Goal: Information Seeking & Learning: Learn about a topic

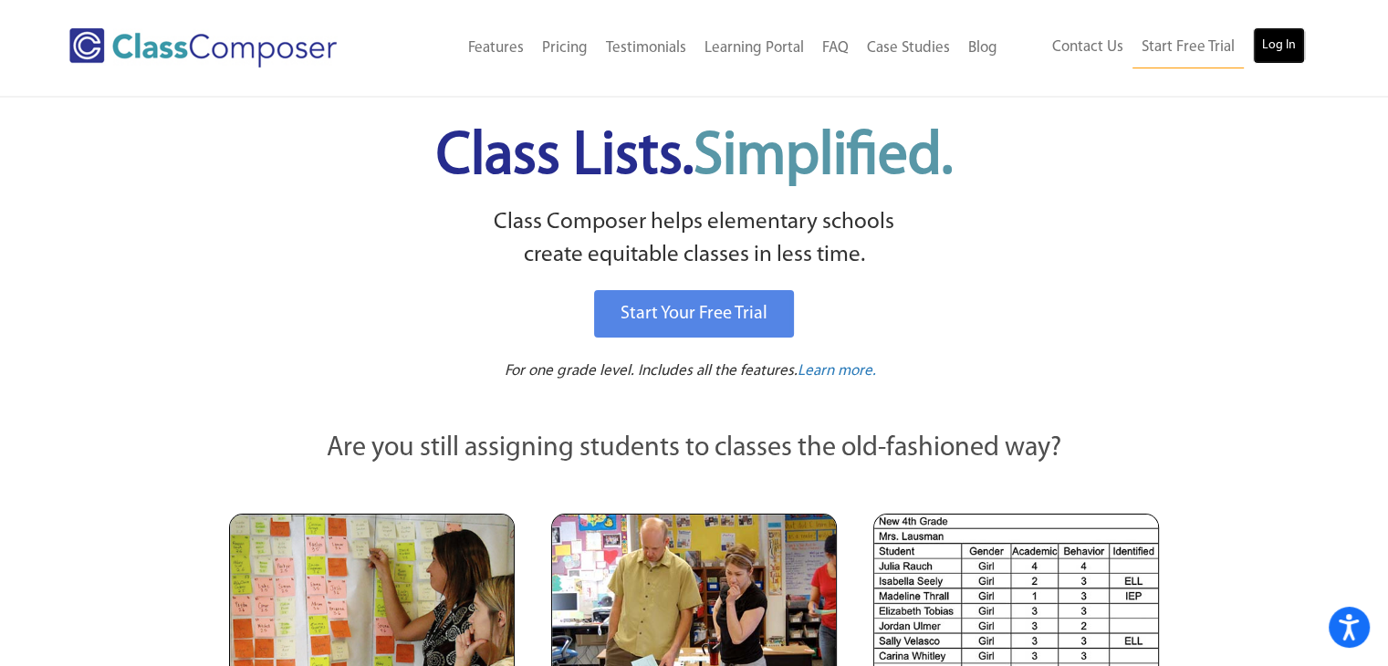
click at [1277, 44] on link "Log In" at bounding box center [1279, 45] width 52 height 36
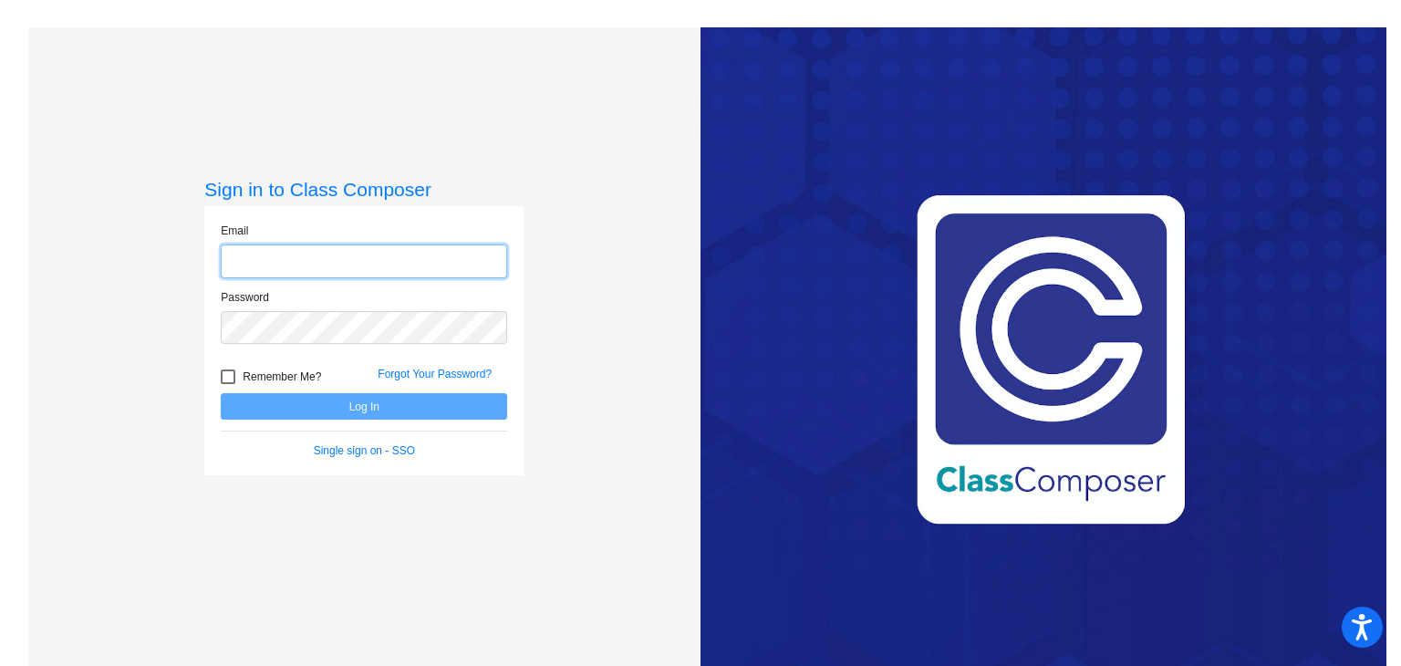
type input "[EMAIL_ADDRESS][DOMAIN_NAME]"
click at [427, 388] on div "Forgot Your Password?" at bounding box center [442, 379] width 157 height 27
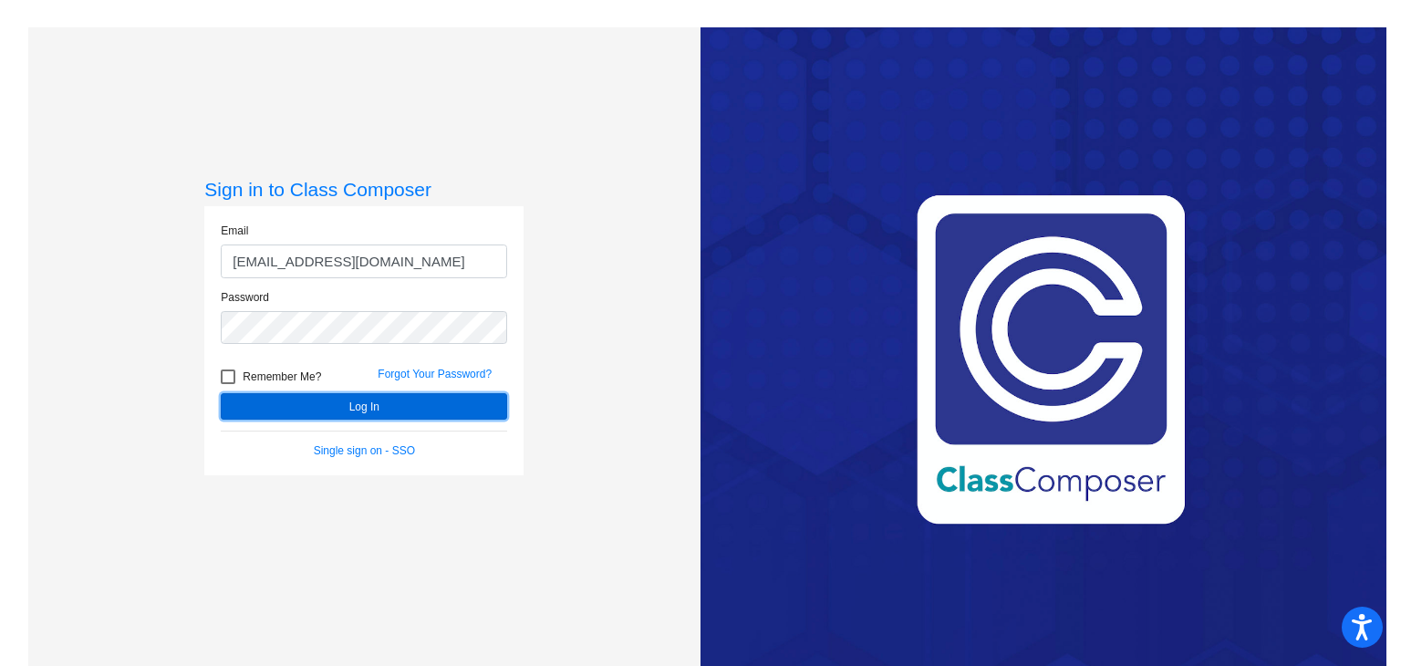
click at [411, 407] on button "Log In" at bounding box center [364, 406] width 286 height 26
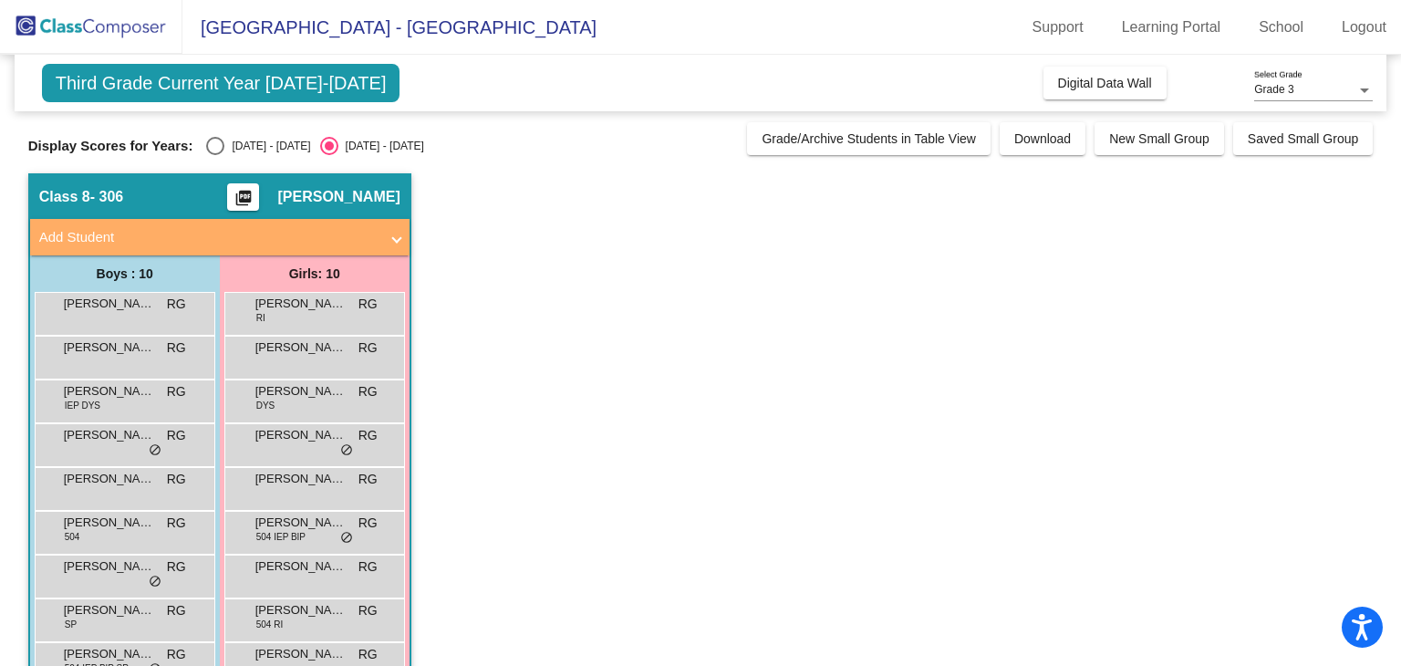
click at [216, 140] on div "Select an option" at bounding box center [215, 146] width 18 height 18
click at [215, 155] on input "2024 - 2025" at bounding box center [214, 155] width 1 height 1
radio input "true"
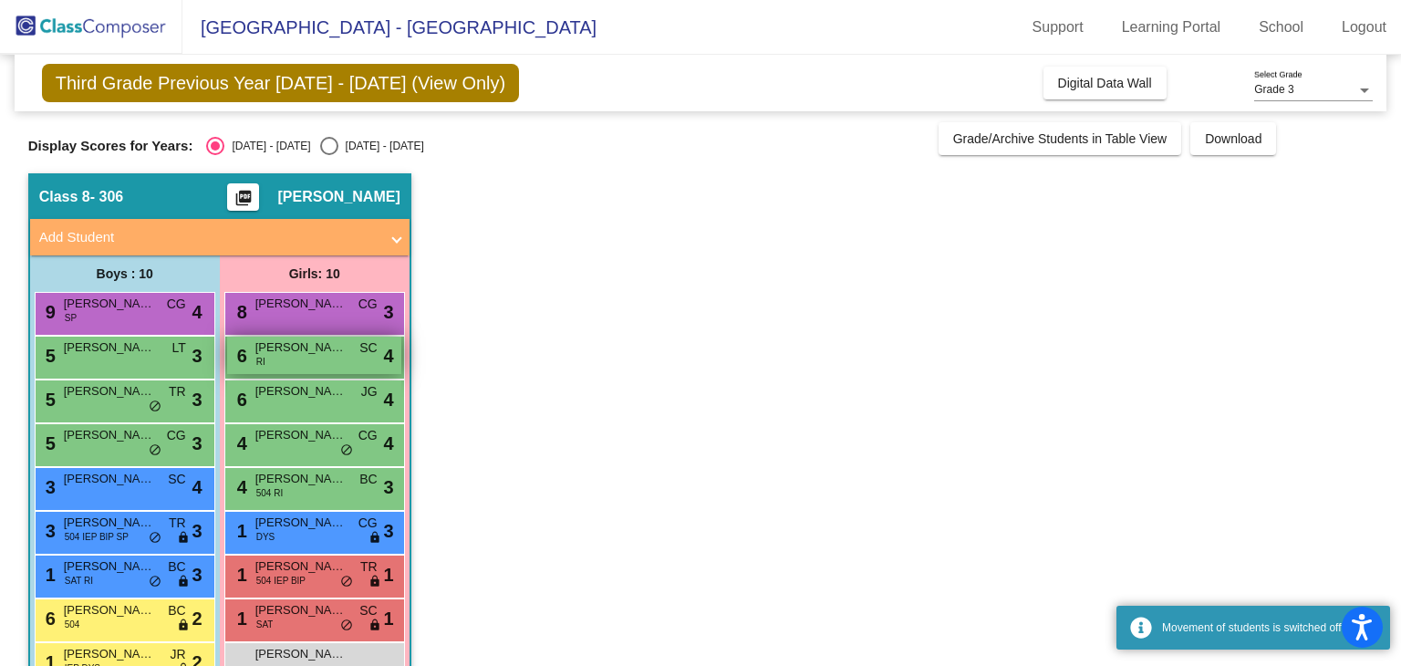
click at [299, 355] on span "ALLISON DELEON" at bounding box center [300, 347] width 91 height 18
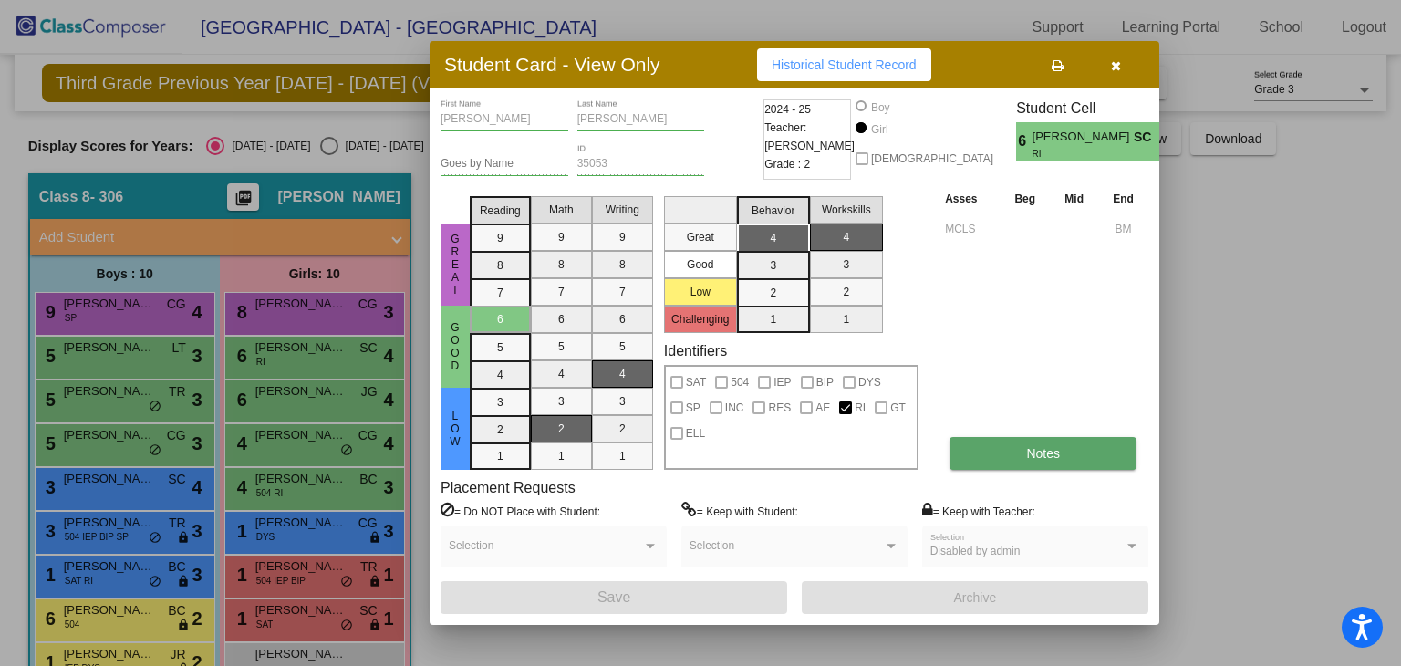
click at [1033, 446] on span "Notes" at bounding box center [1043, 453] width 34 height 15
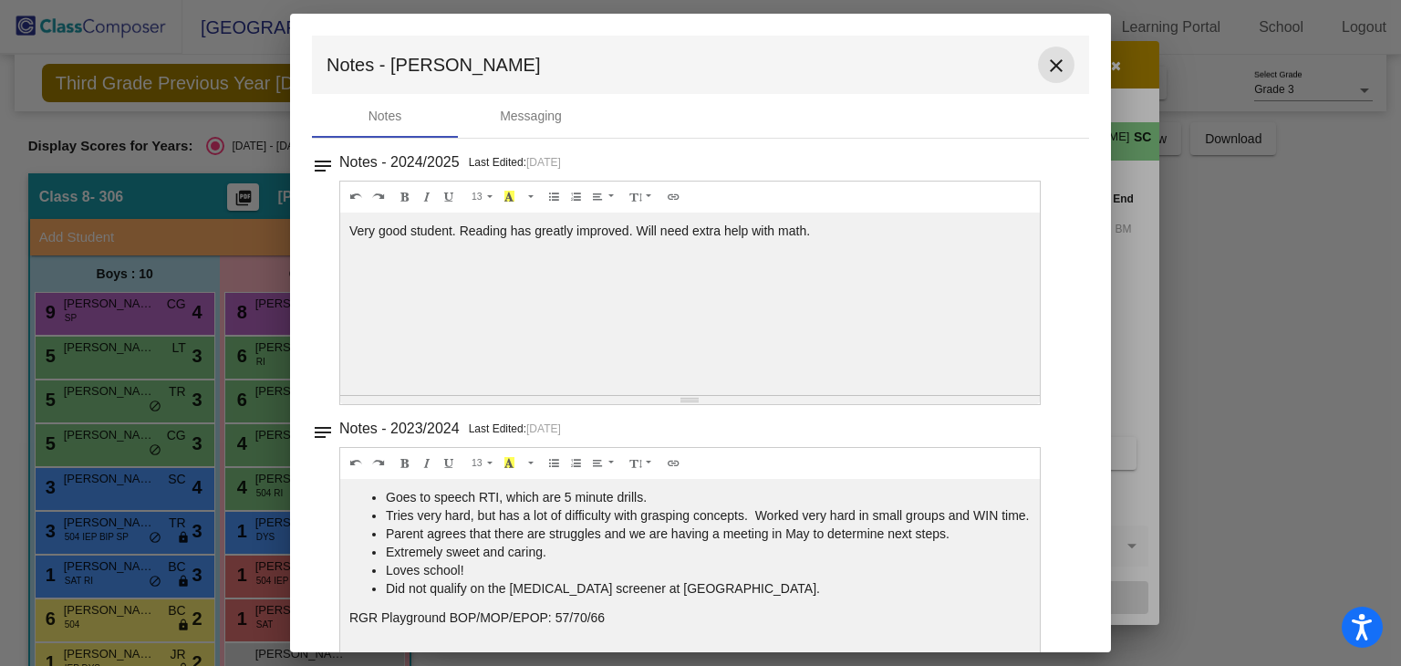
click at [1046, 64] on mat-icon "close" at bounding box center [1057, 66] width 22 height 22
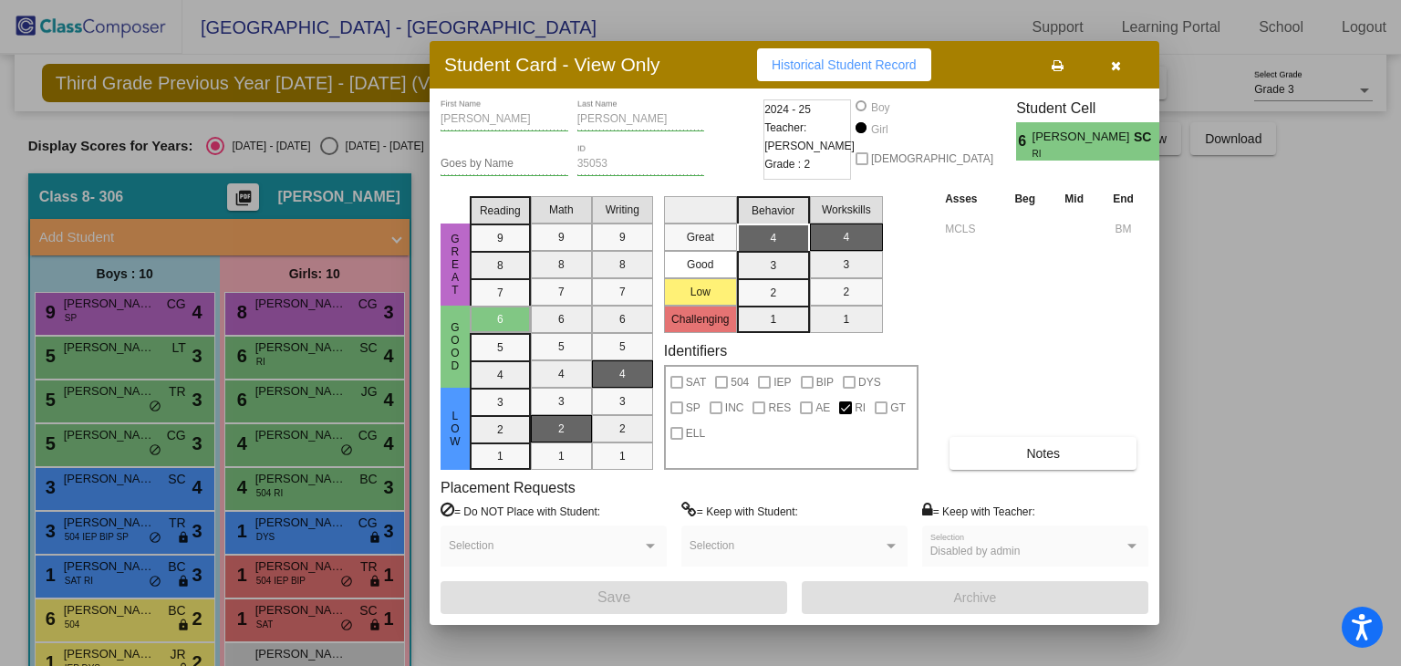
click at [863, 68] on span "Historical Student Record" at bounding box center [844, 64] width 145 height 15
click at [367, 129] on div at bounding box center [700, 333] width 1401 height 666
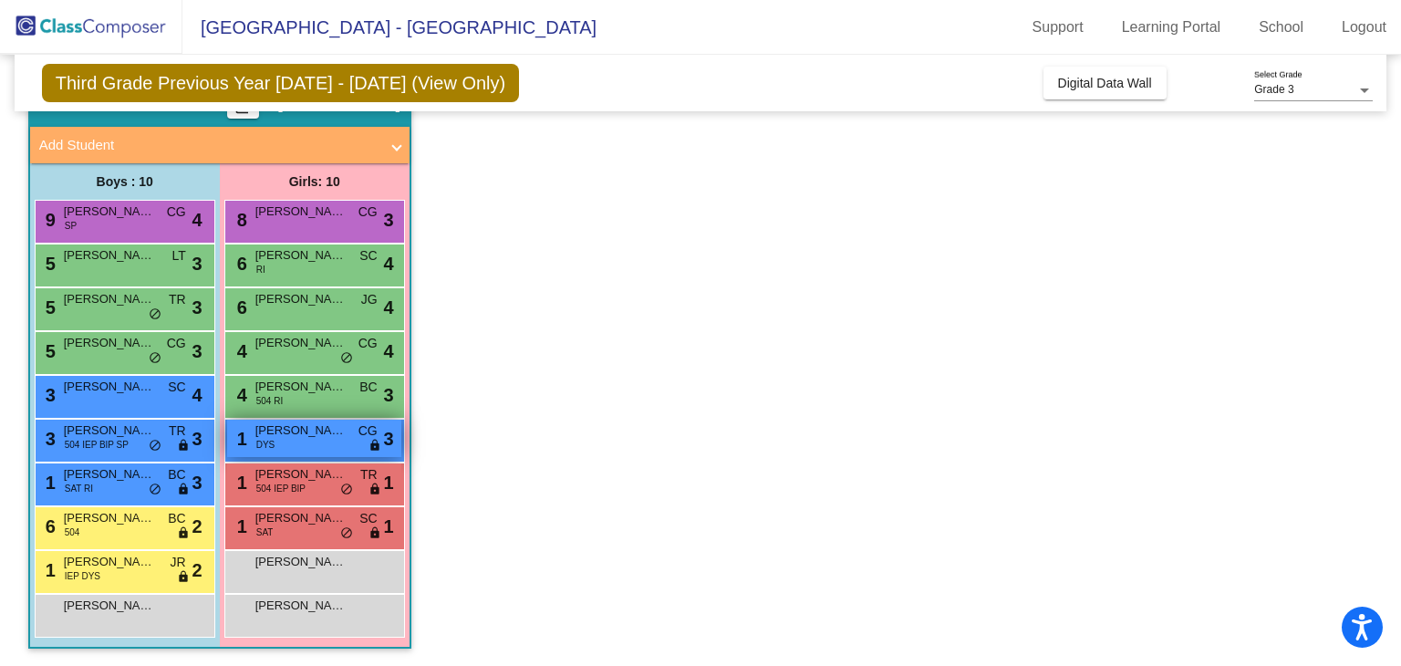
scroll to position [91, 0]
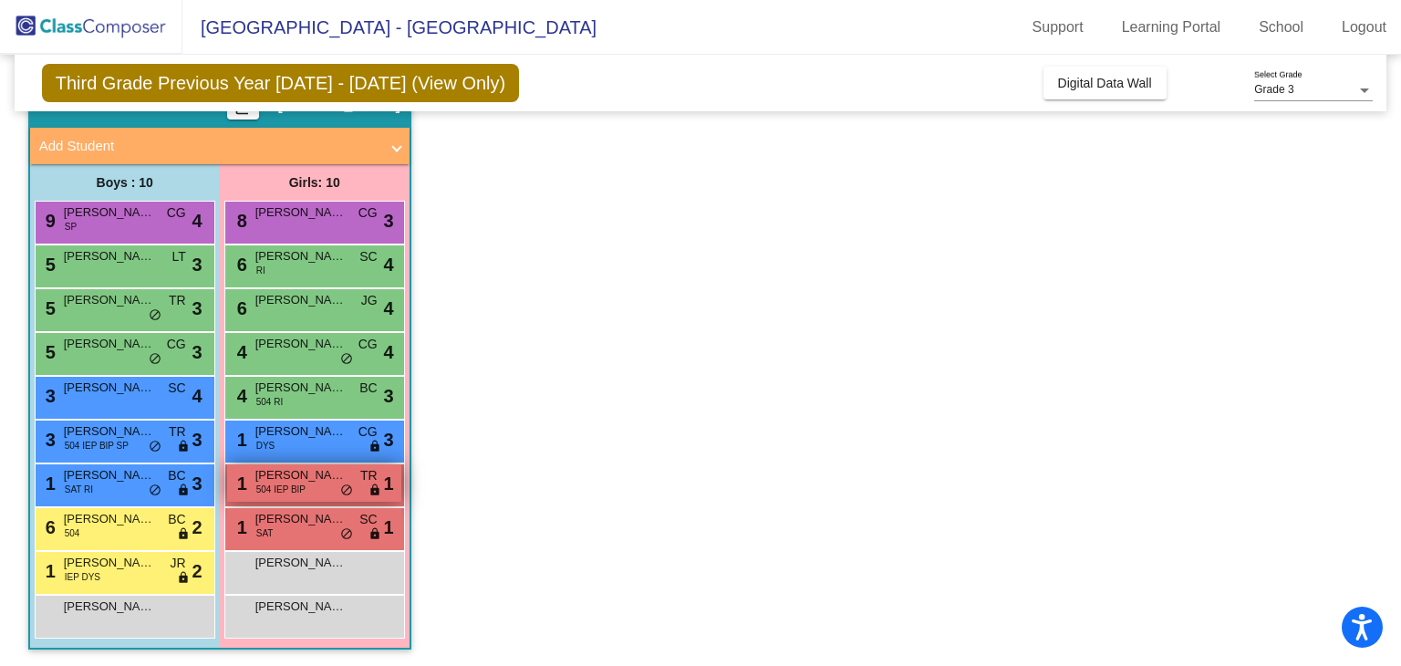
click at [302, 485] on span "504 IEP BIP" at bounding box center [280, 490] width 49 height 14
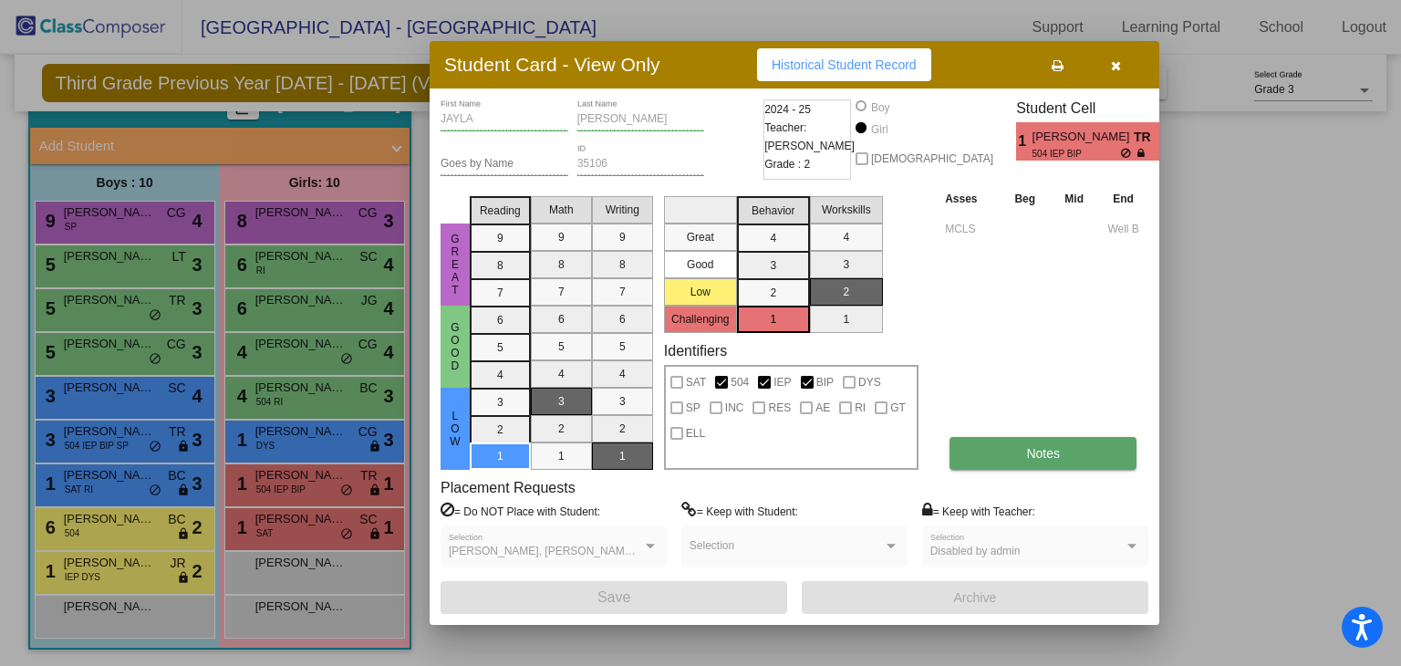
click at [1031, 446] on span "Notes" at bounding box center [1043, 453] width 34 height 15
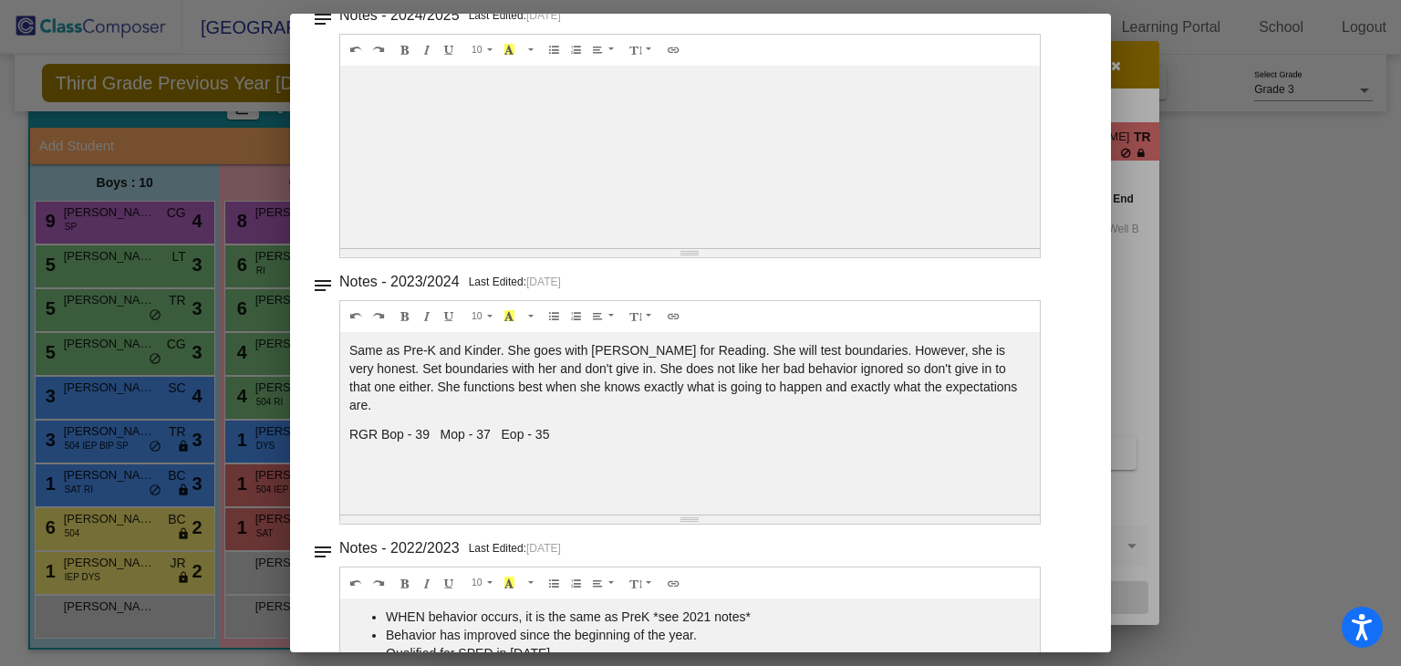
scroll to position [0, 0]
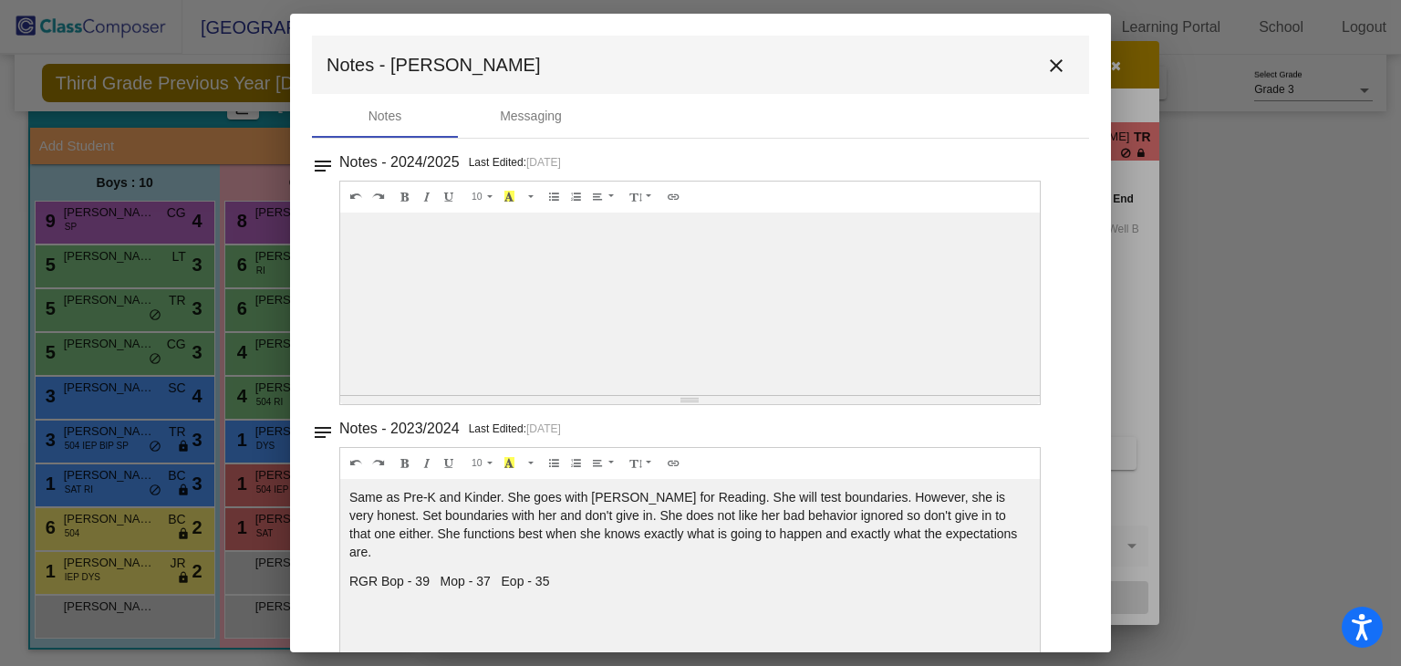
click at [1051, 63] on mat-icon "close" at bounding box center [1057, 66] width 22 height 22
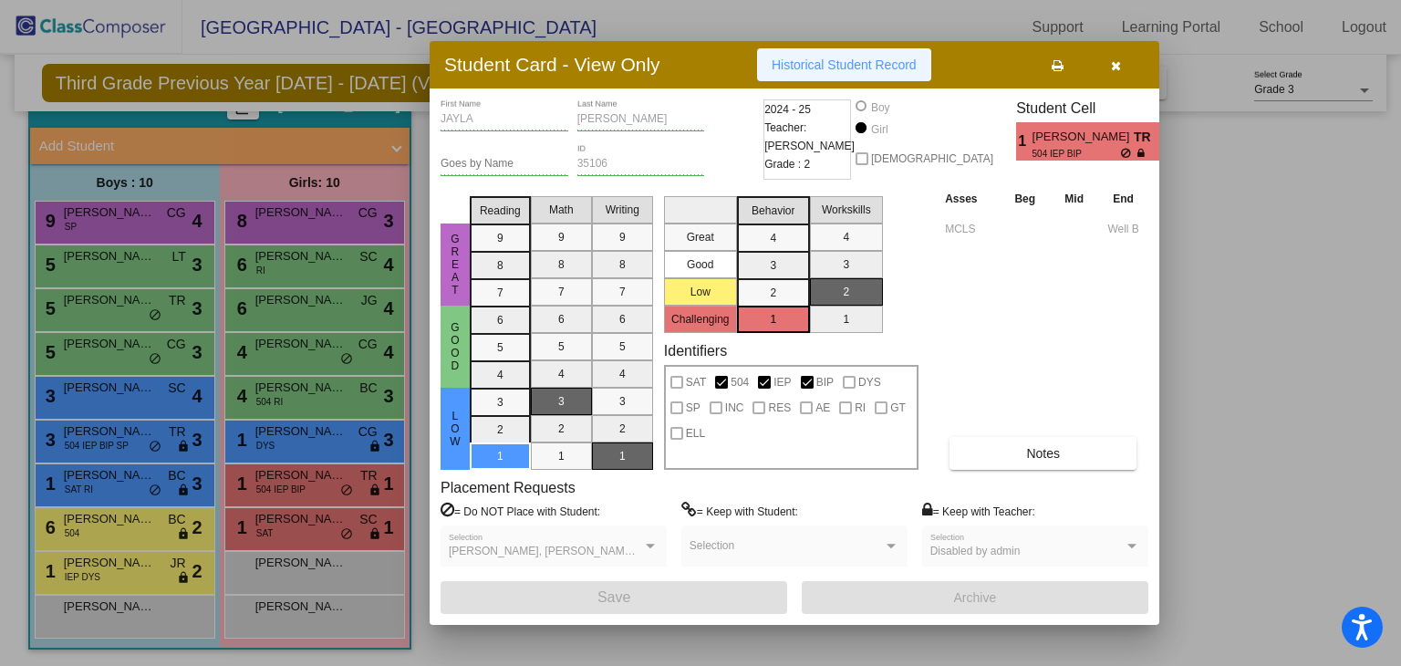
click at [836, 69] on span "Historical Student Record" at bounding box center [844, 64] width 145 height 15
